Goal: Transaction & Acquisition: Purchase product/service

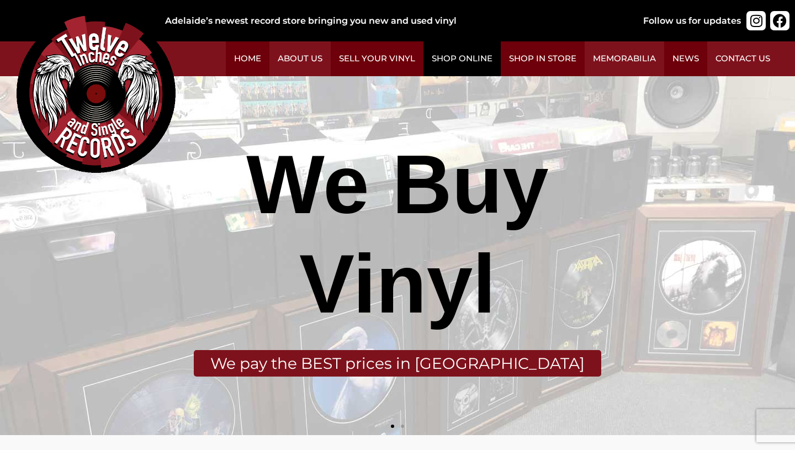
click at [486, 51] on link "Shop Online" at bounding box center [461, 58] width 77 height 35
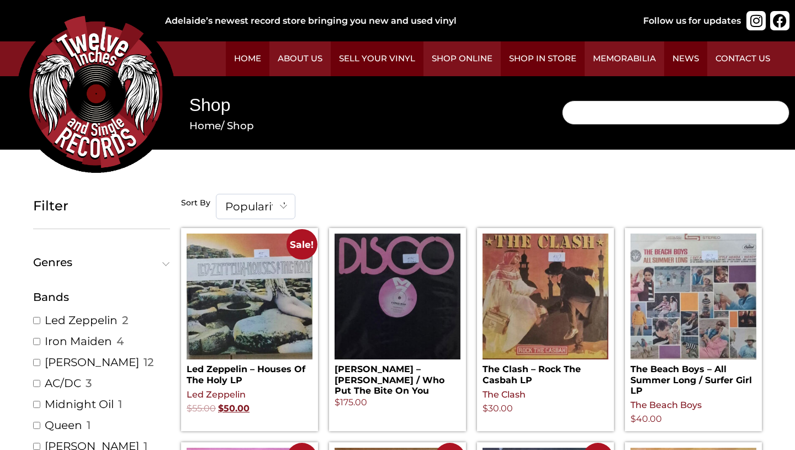
click at [594, 110] on input "Search" at bounding box center [675, 112] width 227 height 24
type input "[PERSON_NAME]"
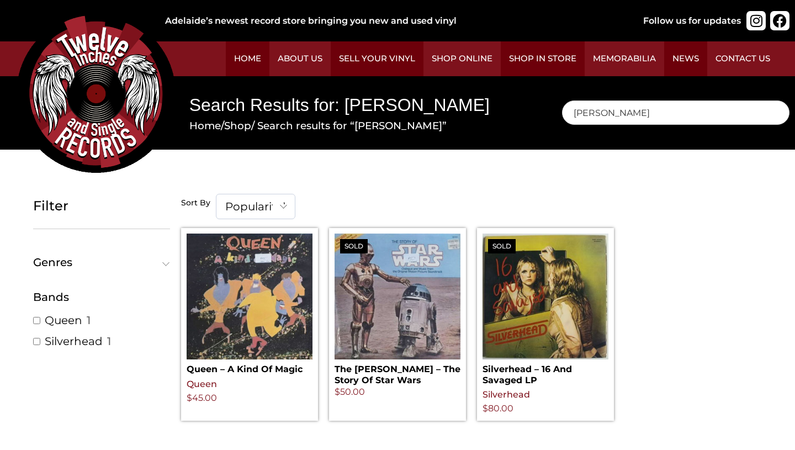
scroll to position [7, 0]
